Goal: Task Accomplishment & Management: Use online tool/utility

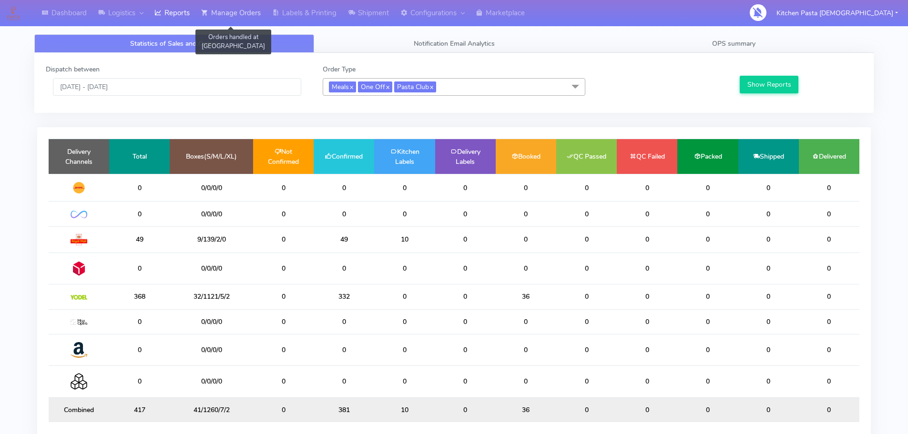
click at [251, 8] on link "Manage Orders" at bounding box center [231, 13] width 71 height 26
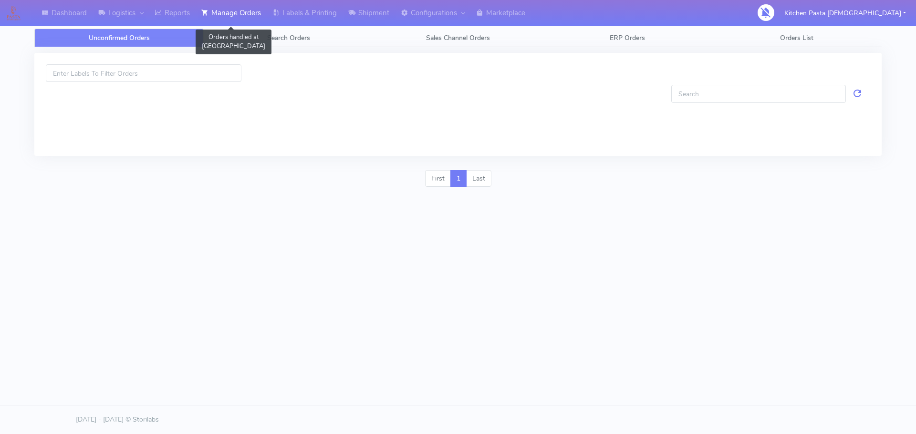
click at [223, 15] on link "Manage Orders" at bounding box center [231, 13] width 71 height 26
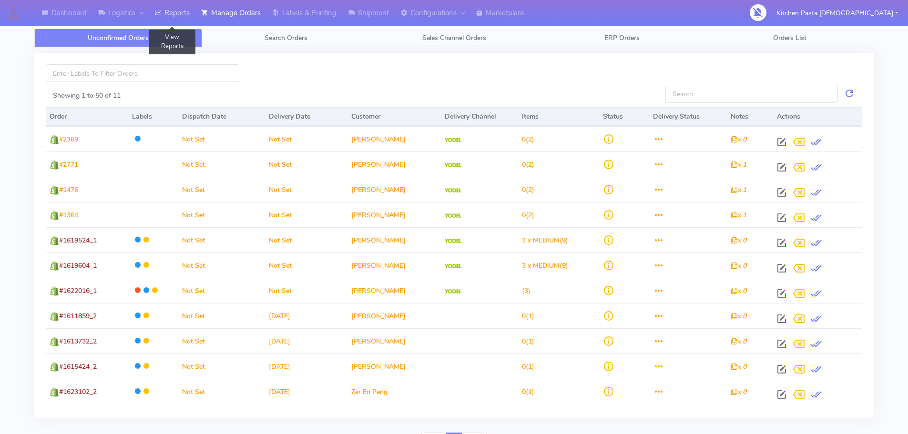
click at [188, 16] on link "Reports" at bounding box center [172, 13] width 47 height 26
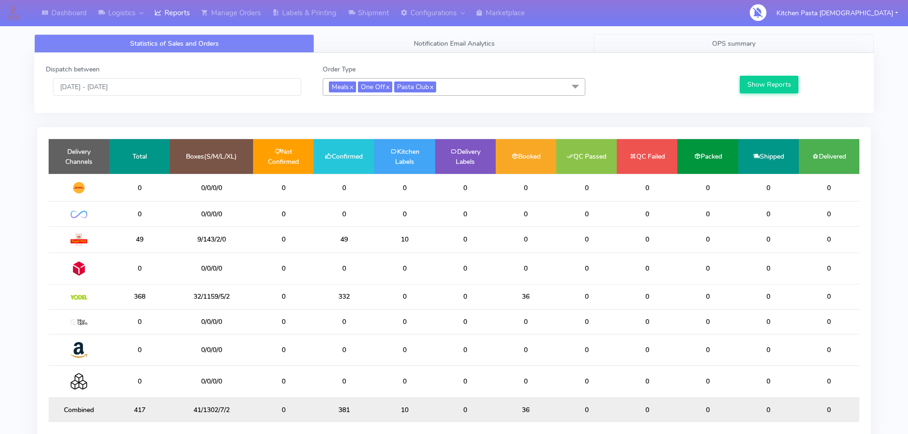
drag, startPoint x: 683, startPoint y: 40, endPoint x: 697, endPoint y: 48, distance: 16.3
click at [684, 40] on link "OPS summary" at bounding box center [734, 43] width 280 height 19
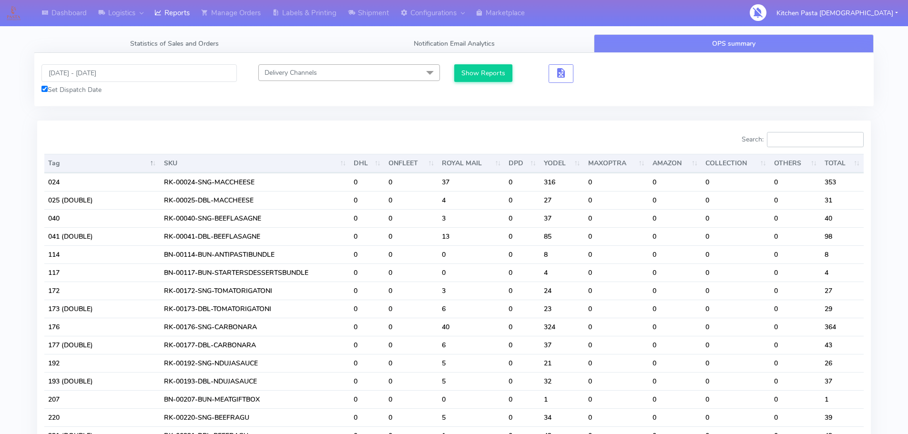
click at [806, 143] on input "Search:" at bounding box center [815, 139] width 97 height 15
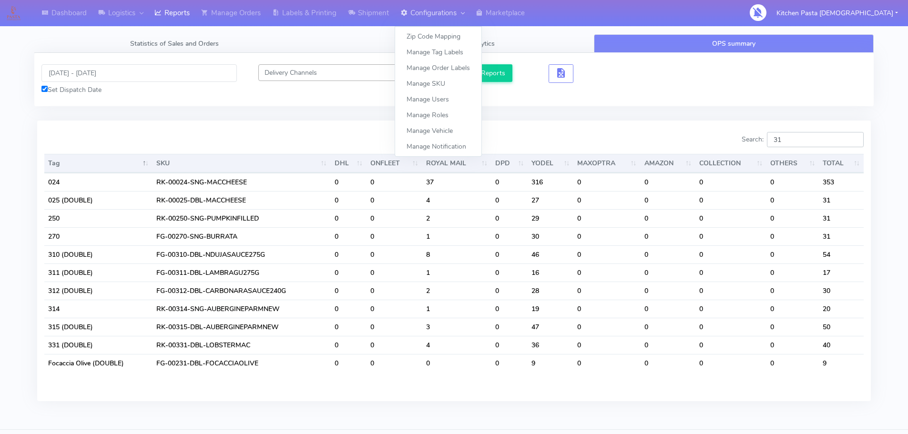
type input "3"
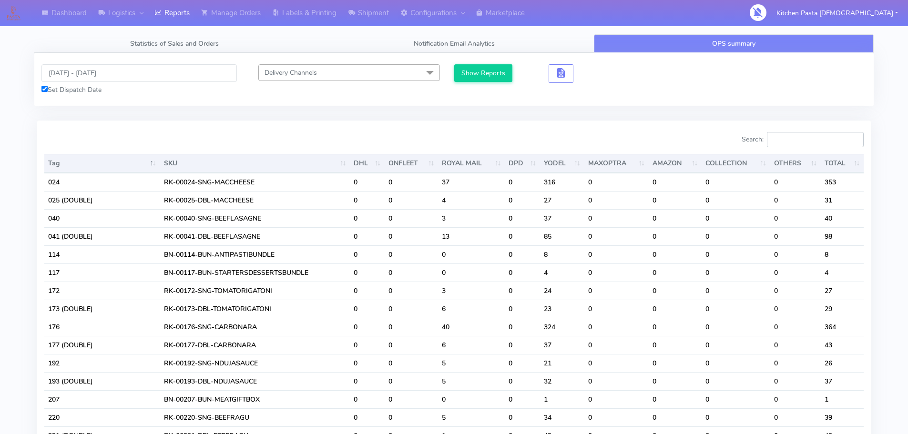
click at [808, 144] on input "Search:" at bounding box center [815, 139] width 97 height 15
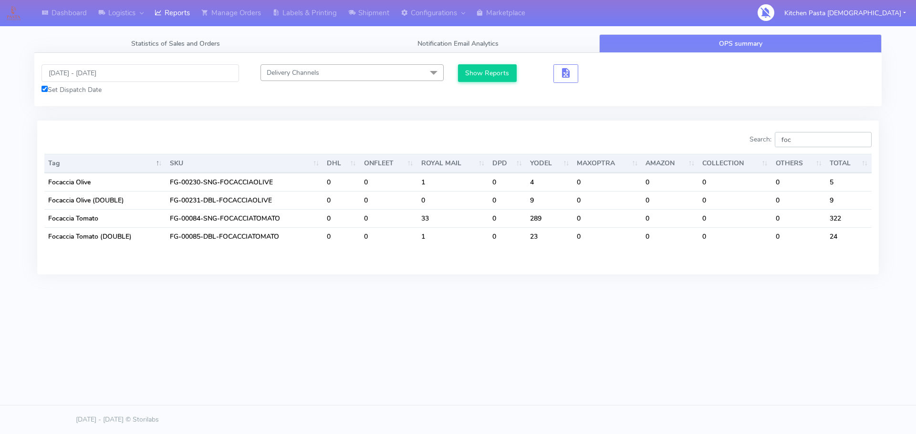
type input "foc"
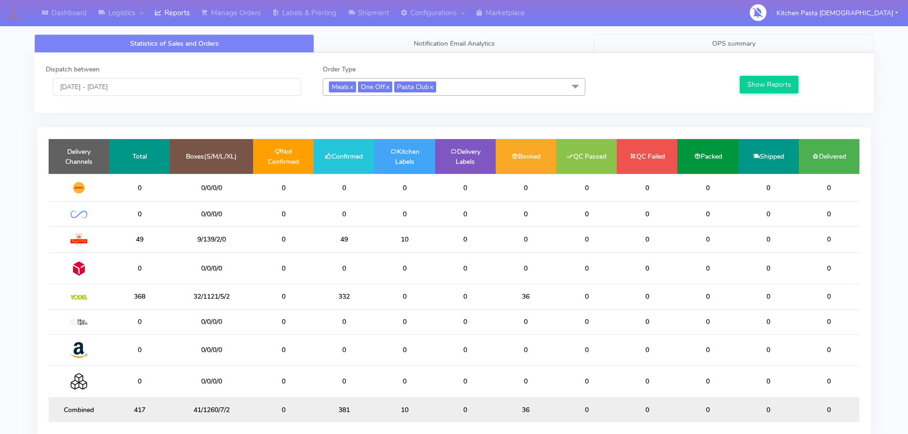
click at [761, 43] on link "OPS summary" at bounding box center [734, 43] width 280 height 19
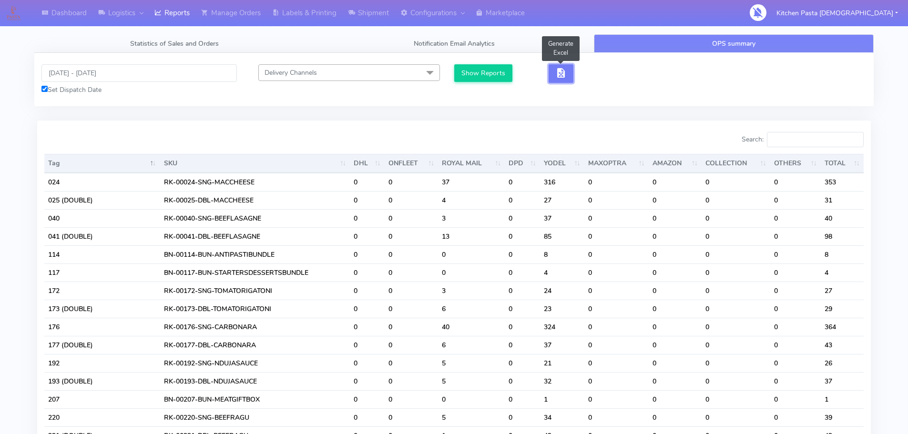
click at [554, 74] on button "button" at bounding box center [561, 73] width 25 height 19
click at [559, 76] on span "button" at bounding box center [561, 75] width 11 height 9
click at [593, 73] on span "button" at bounding box center [595, 75] width 11 height 9
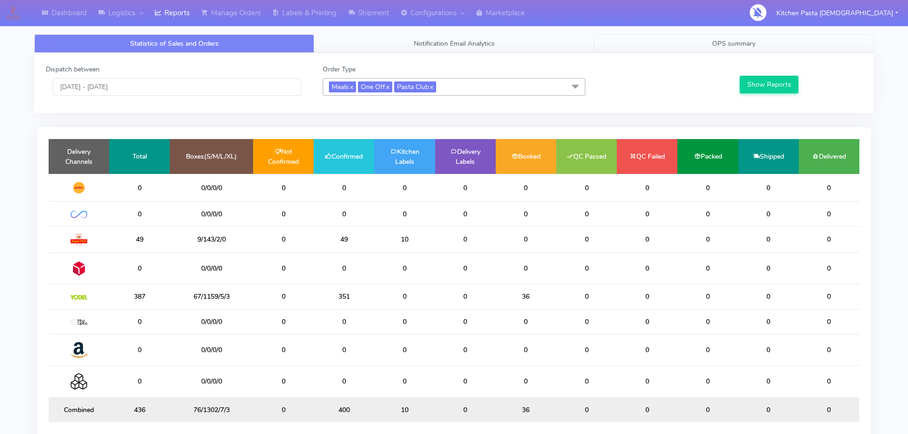
click at [733, 46] on span "OPS summary" at bounding box center [733, 43] width 43 height 9
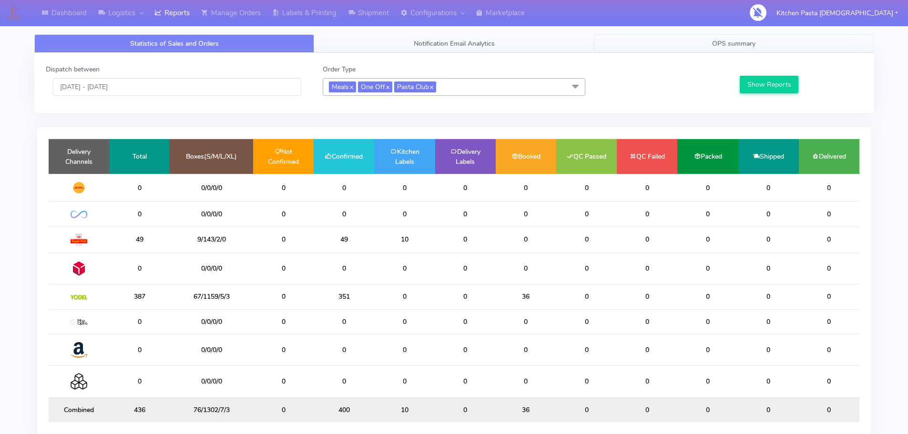
click at [684, 50] on link "OPS summary" at bounding box center [734, 43] width 280 height 19
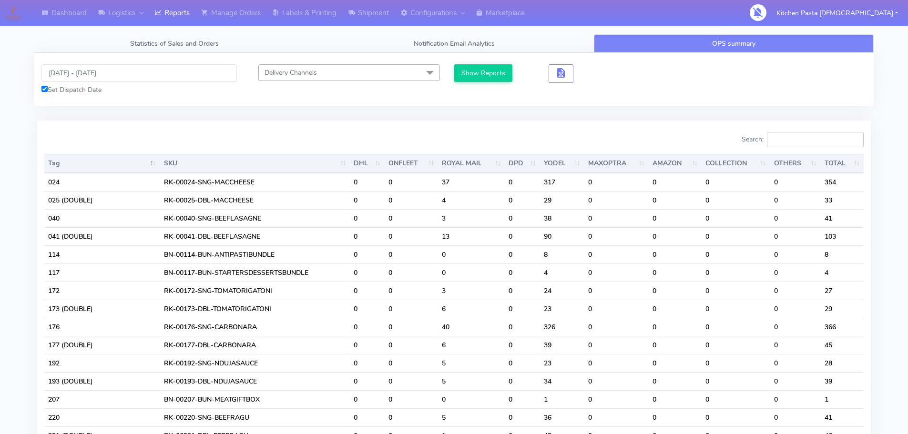
click at [821, 135] on input "Search:" at bounding box center [815, 139] width 97 height 15
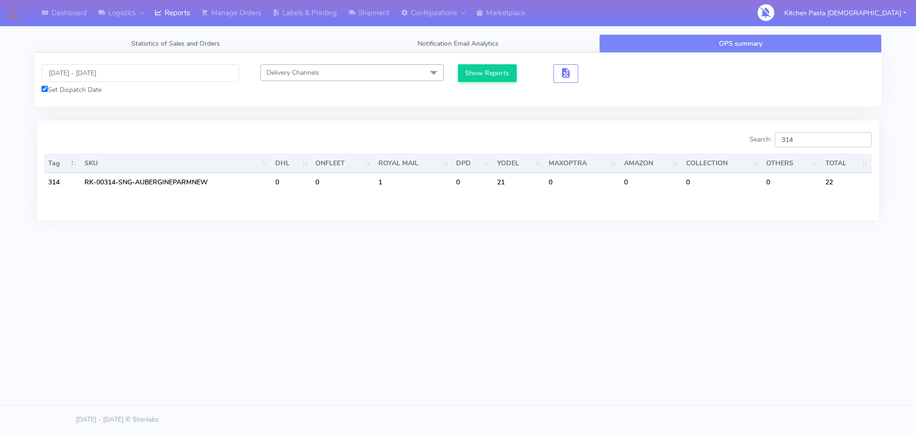
click at [806, 138] on input "314" at bounding box center [822, 139] width 97 height 15
type input "315"
click at [77, 412] on footer "[DATE] - [DATE] © Storilabs" at bounding box center [458, 419] width 916 height 29
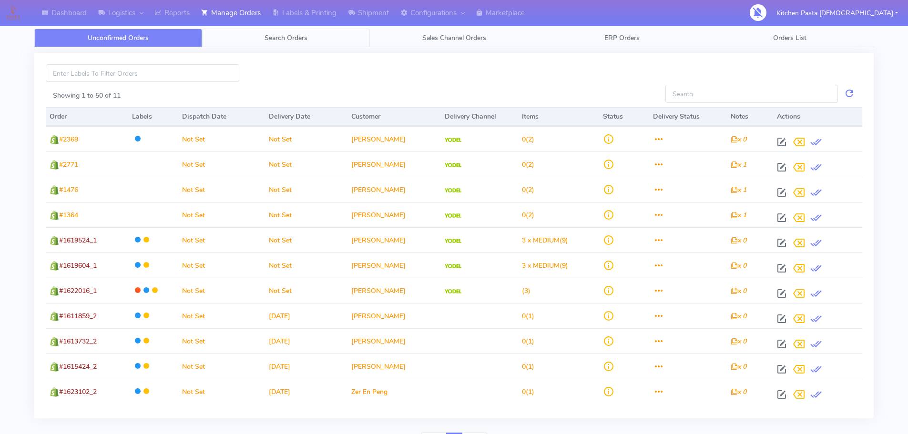
click at [315, 38] on link "Search Orders" at bounding box center [286, 38] width 168 height 19
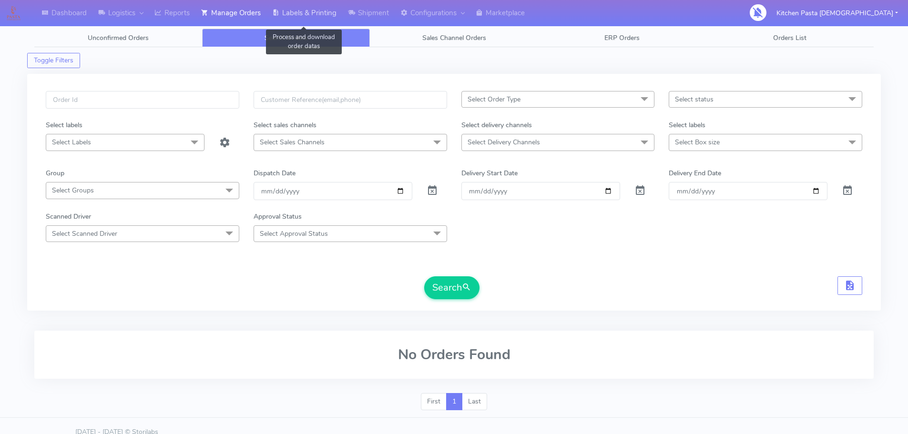
click at [313, 15] on link "Labels & Printing" at bounding box center [305, 13] width 76 height 26
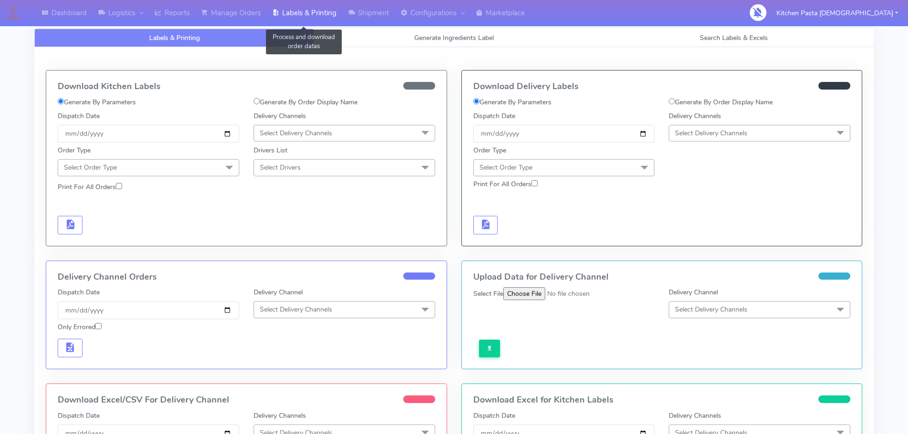
select select
click at [439, 33] on span "Generate Ingredients Label" at bounding box center [454, 37] width 80 height 9
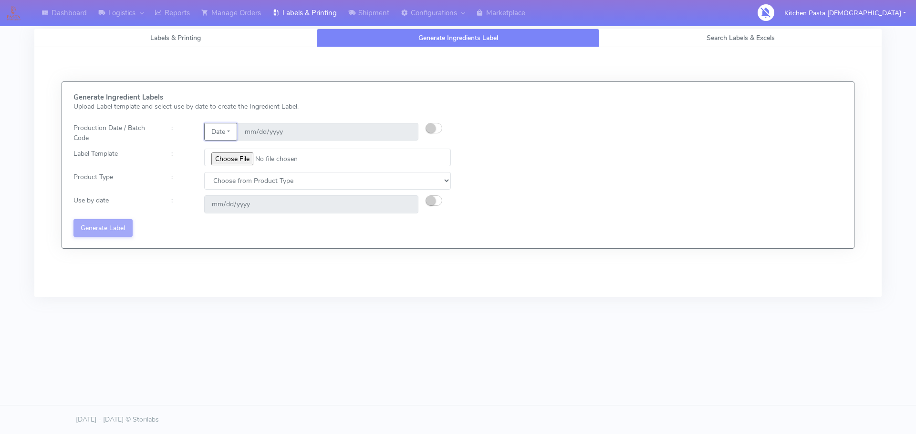
click at [235, 133] on button "Date" at bounding box center [220, 132] width 33 height 18
click at [239, 145] on link "Code" at bounding box center [242, 151] width 75 height 16
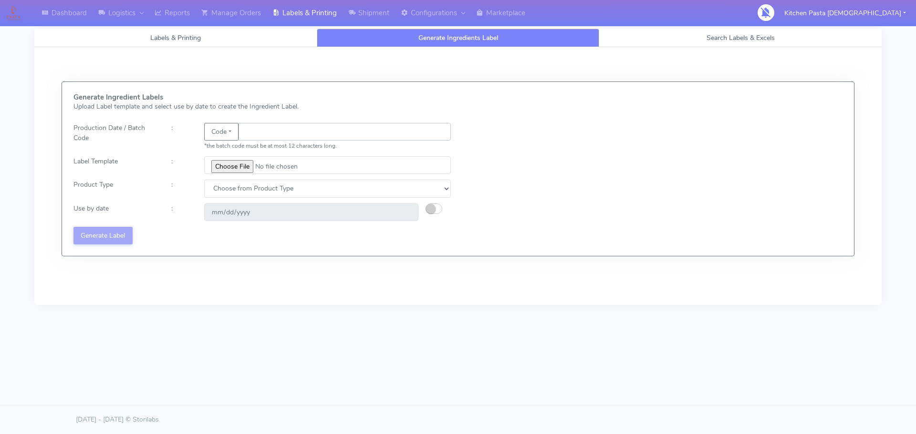
click at [258, 136] on input "text" at bounding box center [344, 132] width 212 height 18
type input "25251"
click at [215, 168] on input "file" at bounding box center [327, 165] width 247 height 18
type input "C:\fakepath\Aubergine Parmigiana 350g.jpg"
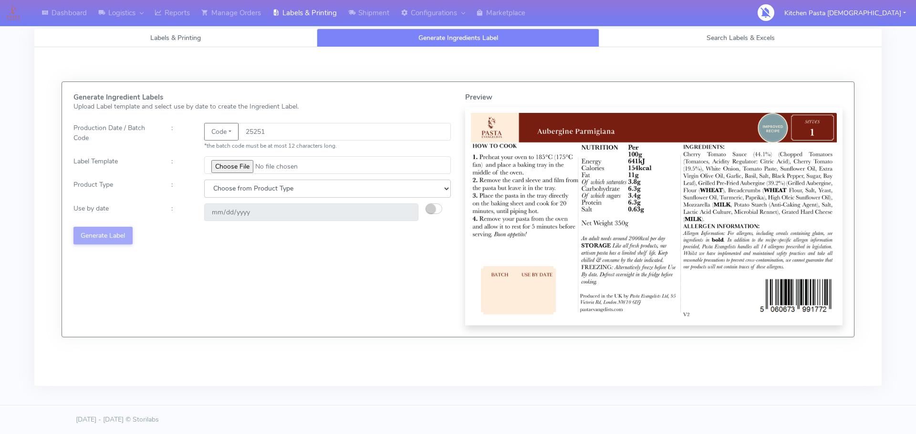
click at [258, 187] on select "Choose from Product Type ECOM ERETAIL CIRCULAR CIRC_DESERTS LASAGNE" at bounding box center [327, 189] width 247 height 18
select select "4"
click at [204, 180] on select "Choose from Product Type ECOM ERETAIL CIRCULAR CIRC_DESERTS LASAGNE" at bounding box center [327, 189] width 247 height 18
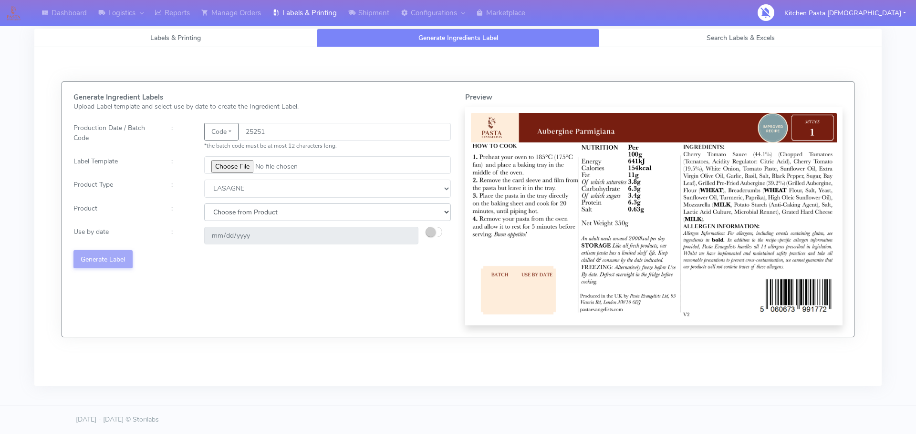
click at [243, 212] on select "Choose from Product LASAGNE" at bounding box center [327, 213] width 247 height 18
select select "0"
click at [204, 204] on select "Choose from Product LASAGNE" at bounding box center [327, 213] width 247 height 18
type input "2025-09-18"
click at [434, 230] on small "button" at bounding box center [431, 232] width 10 height 10
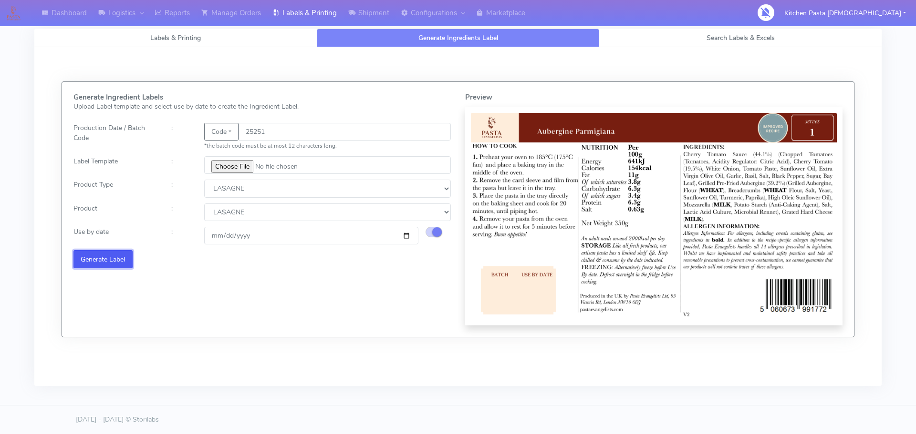
click at [124, 261] on button "Generate Label" at bounding box center [102, 259] width 59 height 18
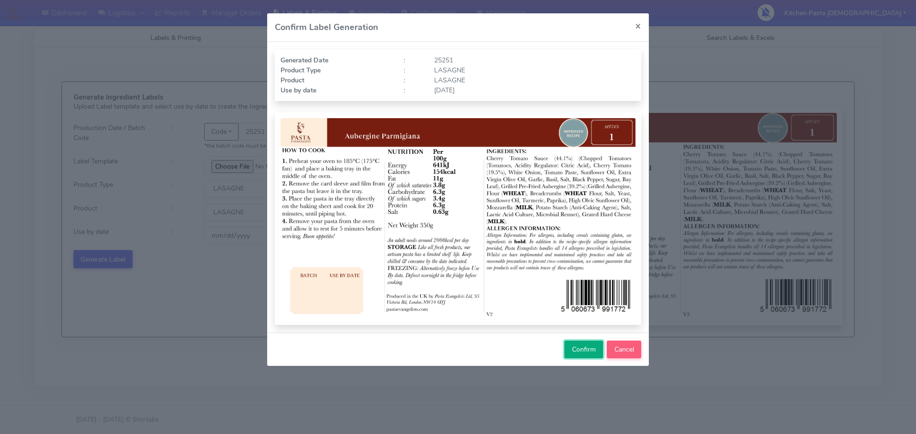
click at [572, 350] on span "Confirm" at bounding box center [584, 349] width 24 height 9
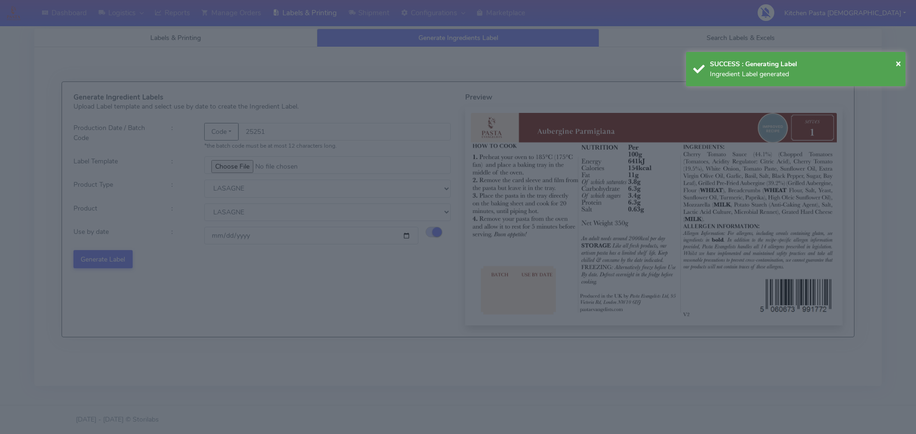
select select
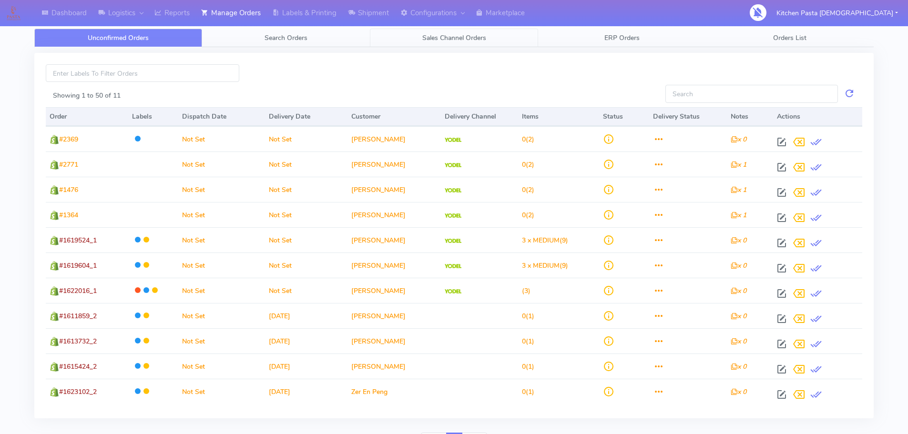
click at [442, 31] on link "Sales Channel Orders" at bounding box center [454, 38] width 168 height 19
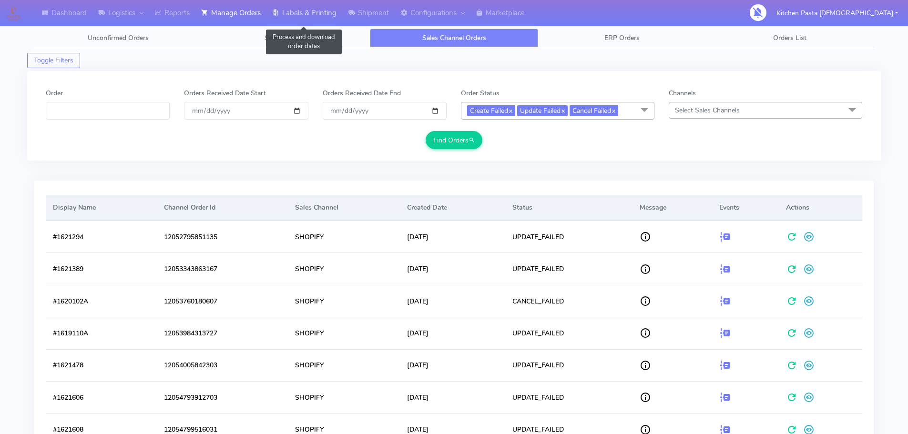
click at [299, 10] on link "Labels & Printing" at bounding box center [305, 13] width 76 height 26
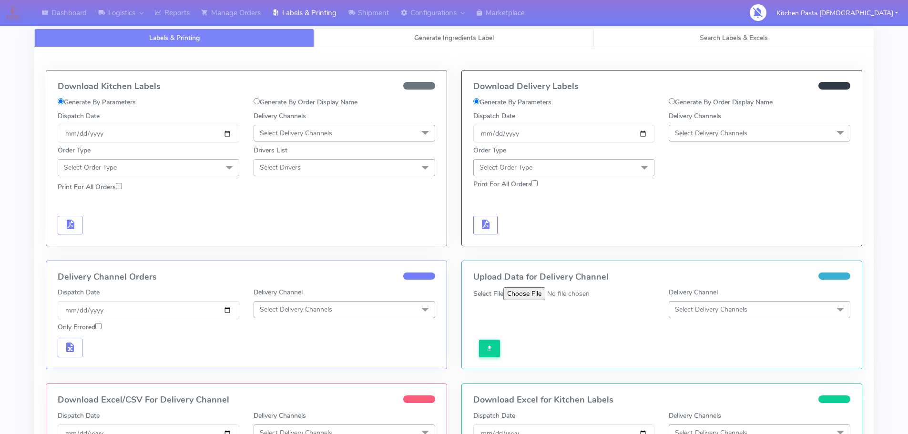
click at [455, 40] on span "Generate Ingredients Label" at bounding box center [454, 37] width 80 height 9
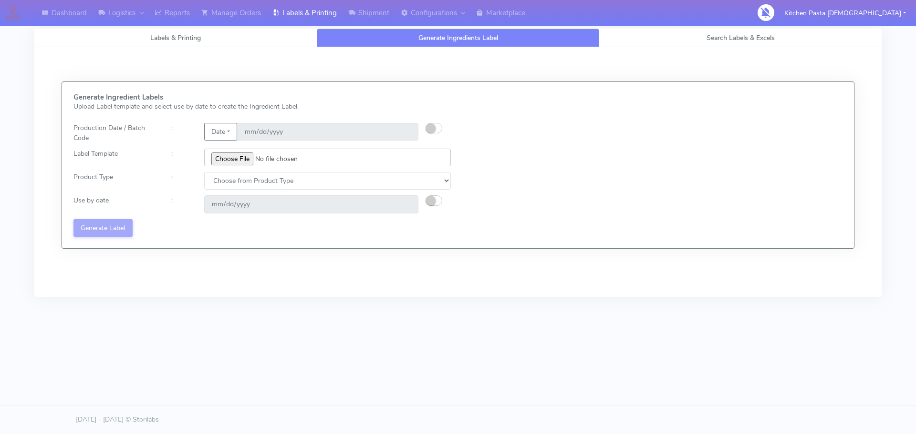
click at [244, 158] on input "file" at bounding box center [327, 158] width 247 height 18
